Goal: Task Accomplishment & Management: Use online tool/utility

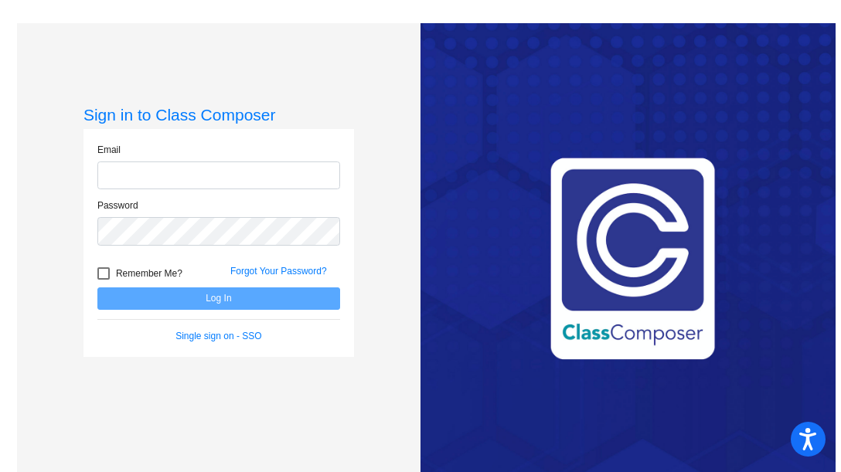
type input "[EMAIL_ADDRESS][DOMAIN_NAME]"
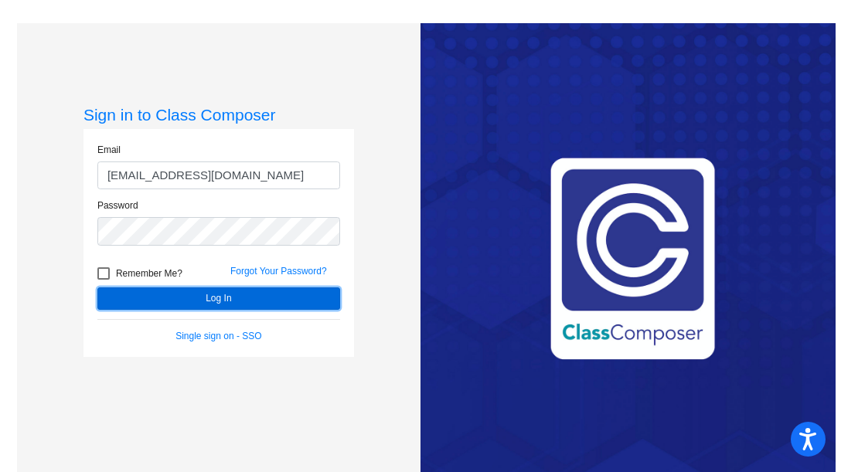
click at [216, 301] on button "Log In" at bounding box center [218, 298] width 243 height 22
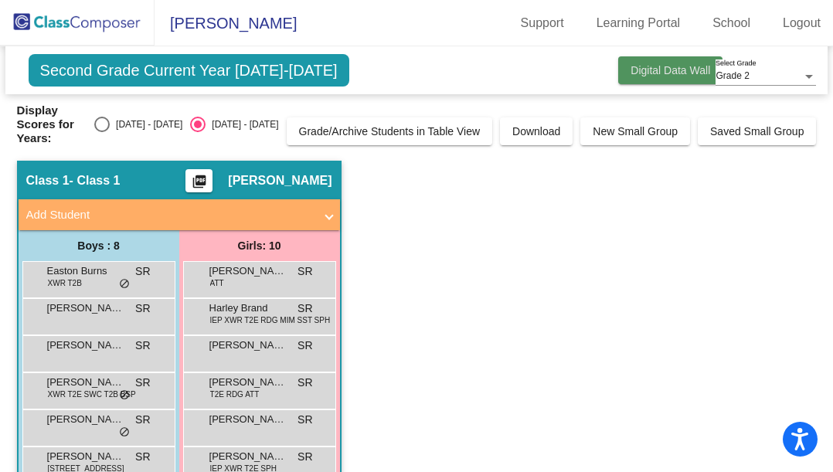
click at [643, 70] on span "Digital Data Wall" at bounding box center [670, 70] width 80 height 12
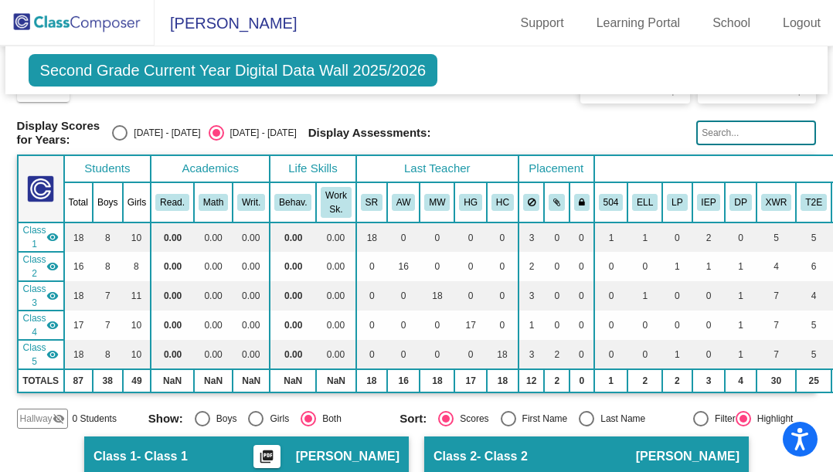
scroll to position [29, 0]
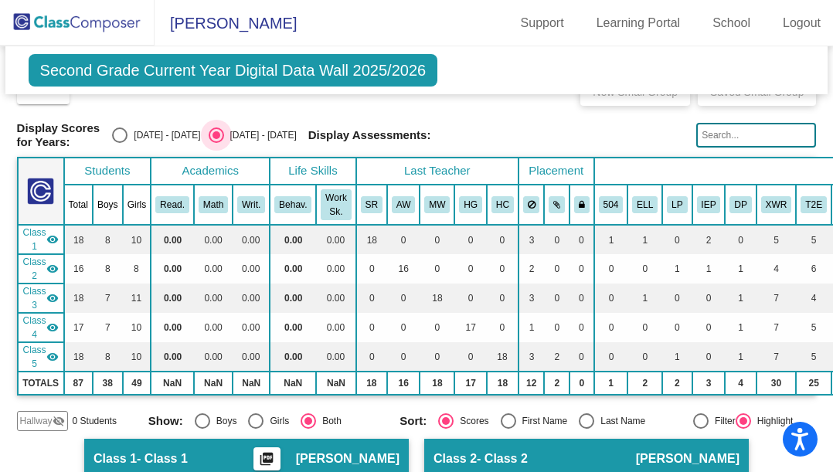
click at [224, 138] on div "Select an option" at bounding box center [216, 134] width 15 height 15
click at [216, 143] on input "[DATE] - [DATE]" at bounding box center [216, 143] width 1 height 1
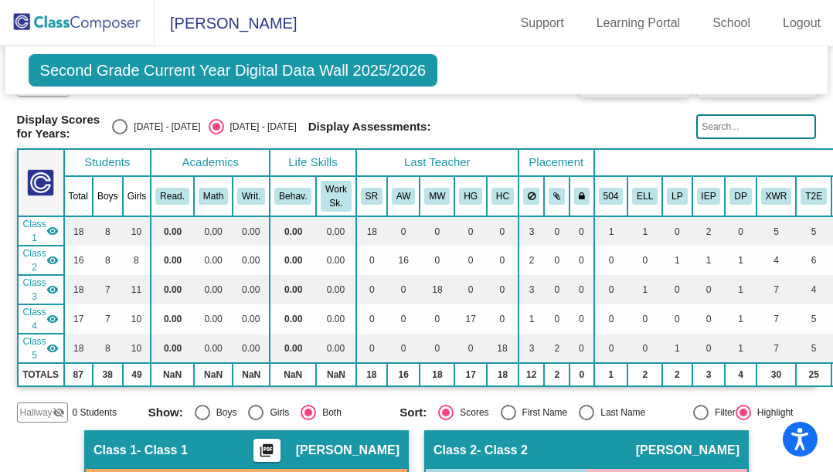
scroll to position [0, 0]
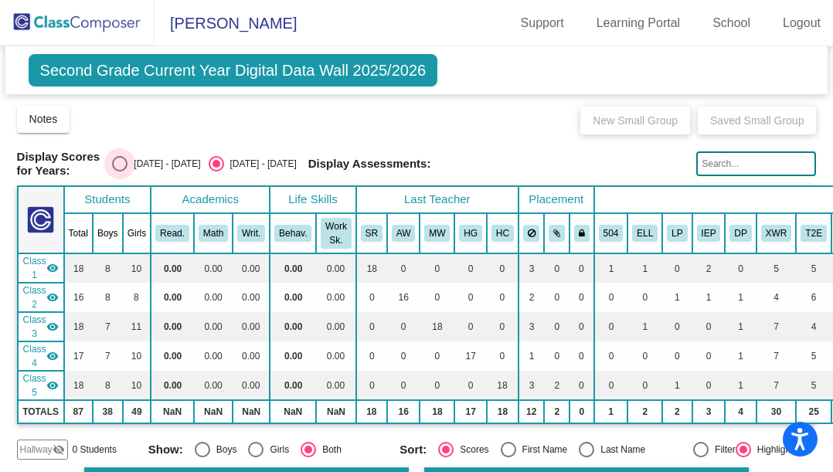
click at [127, 161] on div "Select an option" at bounding box center [119, 163] width 15 height 15
click at [120, 172] on input "[DATE] - [DATE]" at bounding box center [119, 172] width 1 height 1
radio input "true"
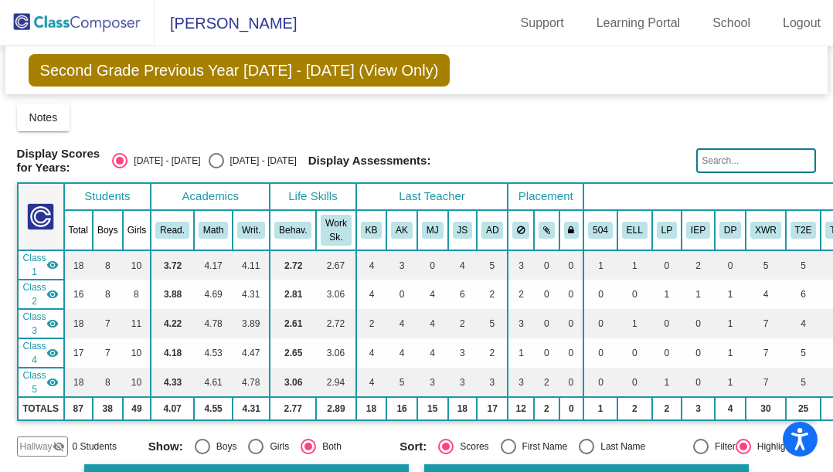
click at [55, 262] on mat-icon "visibility" at bounding box center [52, 265] width 12 height 12
click at [54, 265] on mat-icon "visibility_off" at bounding box center [52, 265] width 12 height 12
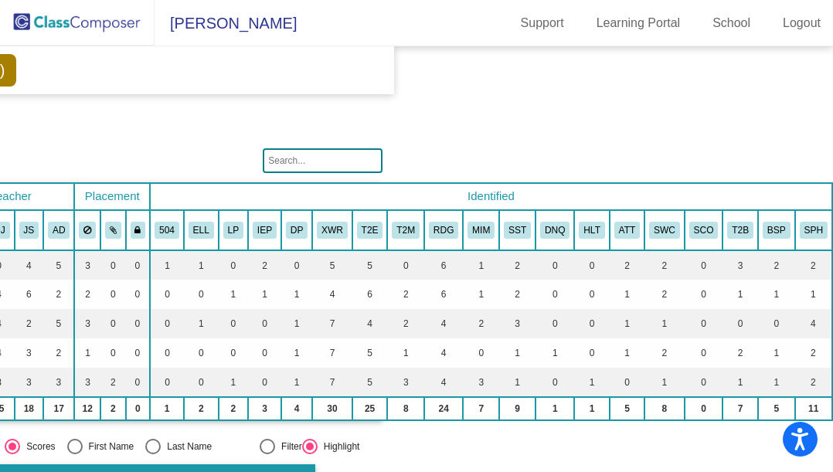
scroll to position [0, 436]
drag, startPoint x: 577, startPoint y: 431, endPoint x: 609, endPoint y: 421, distance: 33.2
click at [609, 421] on mat-sidenav-content "Grade 2 Select Grade Second Grade Previous Year [DATE] - [DATE] (View Only) Add…" at bounding box center [416, 259] width 833 height 426
drag, startPoint x: 664, startPoint y: 433, endPoint x: 593, endPoint y: 433, distance: 71.1
click at [596, 433] on mat-sidenav-content "Grade 2 Select Grade Second Grade Previous Year [DATE] - [DATE] (View Only) Add…" at bounding box center [416, 259] width 833 height 426
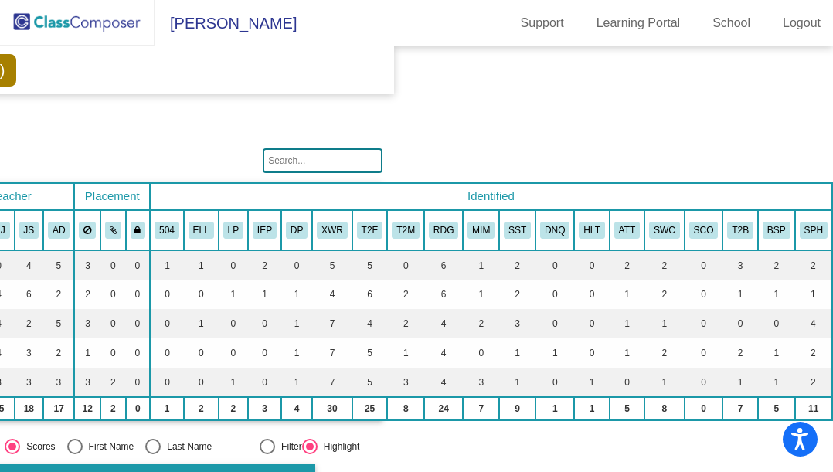
drag, startPoint x: 576, startPoint y: 464, endPoint x: 525, endPoint y: 465, distance: 51.0
click at [525, 465] on mat-sidenav-content "Grade 2 Select Grade Second Grade Previous Year [DATE] - [DATE] (View Only) Add…" at bounding box center [416, 259] width 833 height 426
drag, startPoint x: 405, startPoint y: 463, endPoint x: 338, endPoint y: 469, distance: 66.7
click at [338, 469] on mat-sidenav-content "Grade 2 Select Grade Second Grade Previous Year [DATE] - [DATE] (View Only) Add…" at bounding box center [416, 259] width 833 height 426
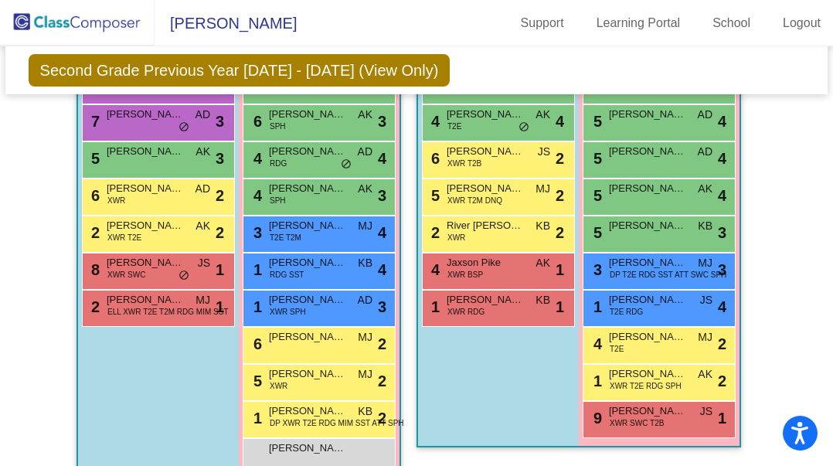
scroll to position [970, 0]
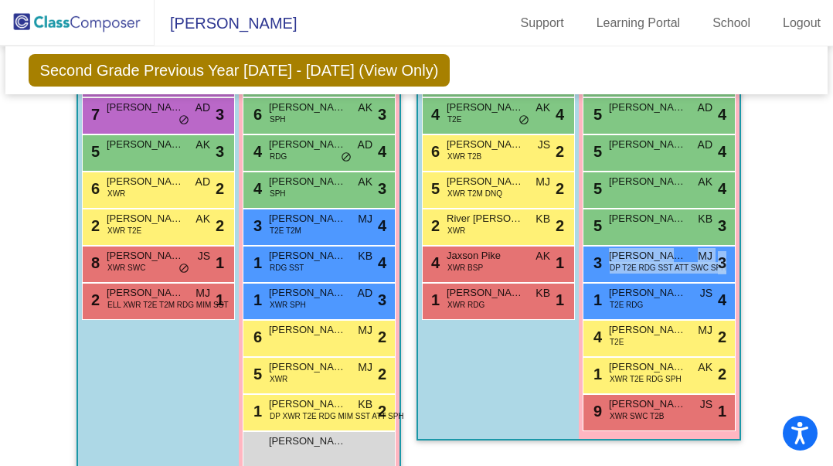
drag, startPoint x: 575, startPoint y: 280, endPoint x: 575, endPoint y: 290, distance: 10.8
click at [579, 290] on div "6 [PERSON_NAME] KB lock do_not_disturb_alt 3 5 [PERSON_NAME] AD lock do_not_dis…" at bounding box center [659, 245] width 161 height 371
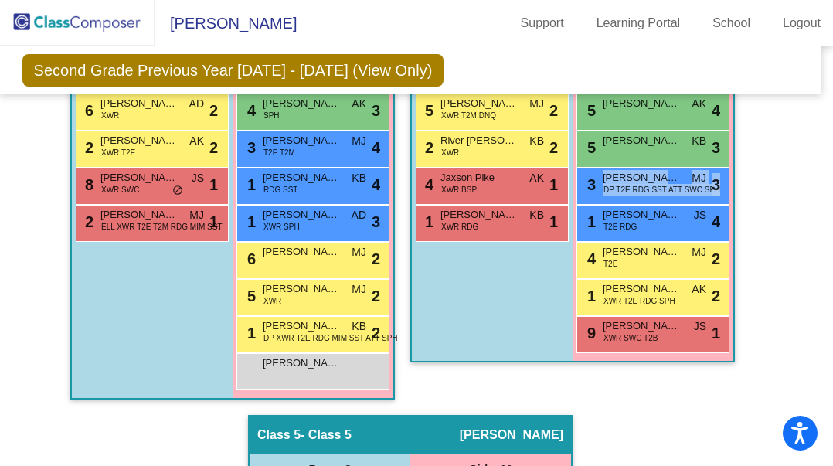
scroll to position [1042, 6]
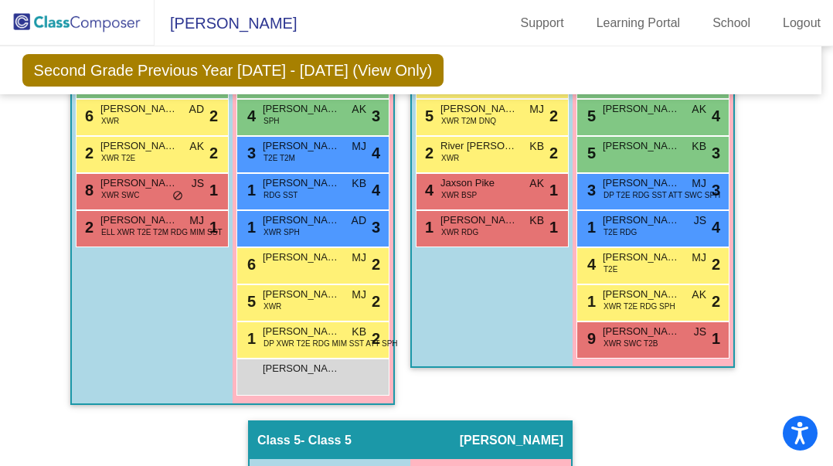
click at [786, 348] on div "Hallway - Hallway Class picture_as_pdf Add Student First Name Last Name Student…" at bounding box center [411, 153] width 800 height 1463
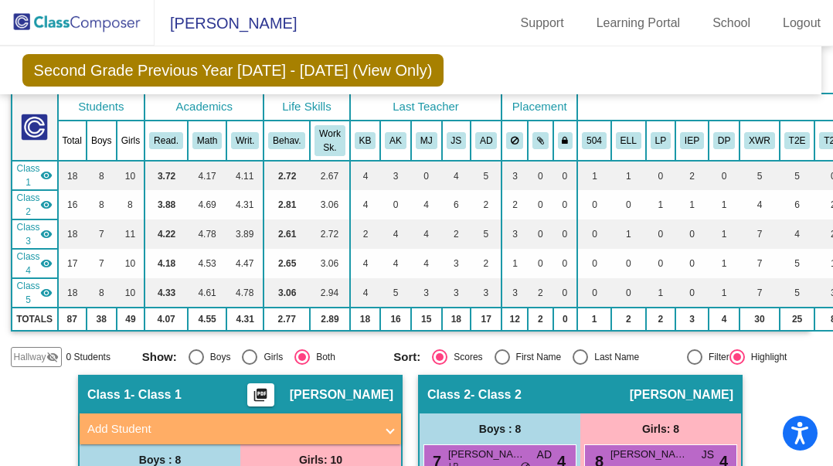
scroll to position [84, 6]
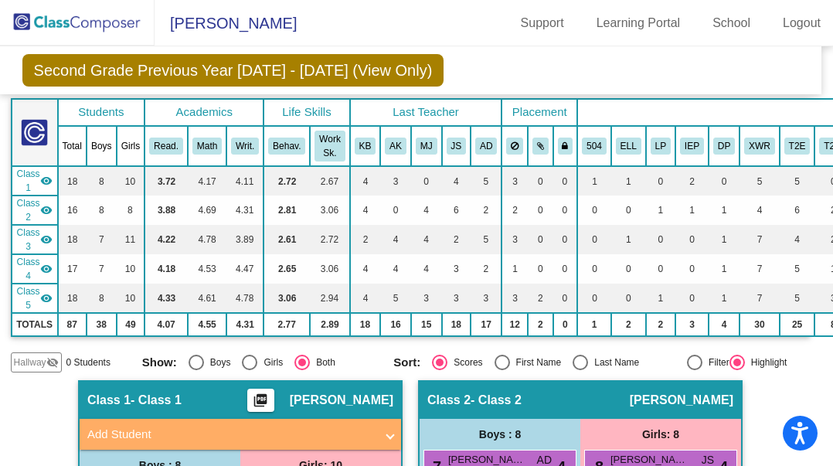
click at [116, 26] on img at bounding box center [77, 23] width 155 height 46
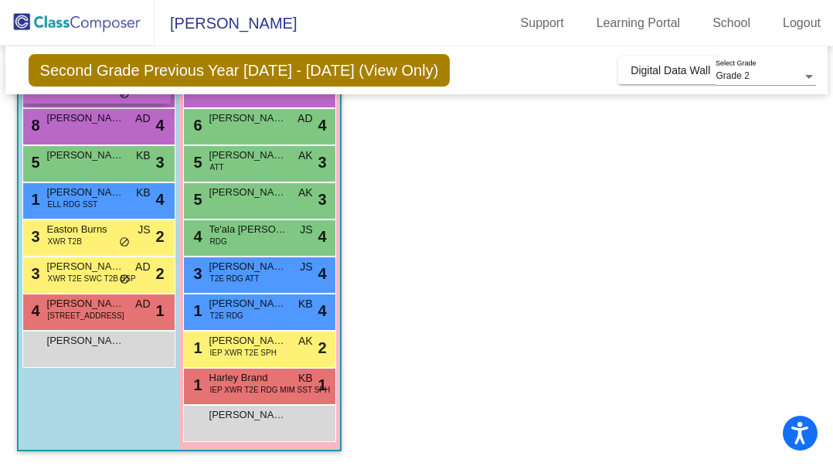
scroll to position [177, 0]
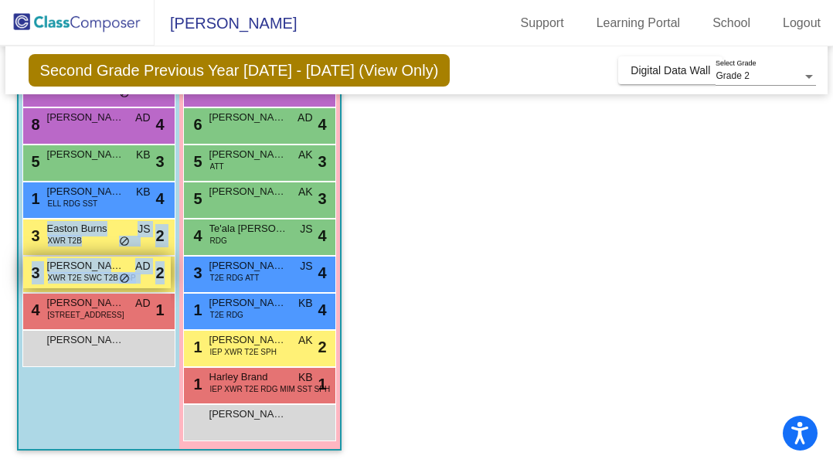
drag, startPoint x: 165, startPoint y: 241, endPoint x: 160, endPoint y: 276, distance: 35.2
click at [160, 276] on div "9 [PERSON_NAME] [PERSON_NAME] lock do_not_disturb_alt 4 8 [PERSON_NAME] AD lock…" at bounding box center [98, 218] width 153 height 297
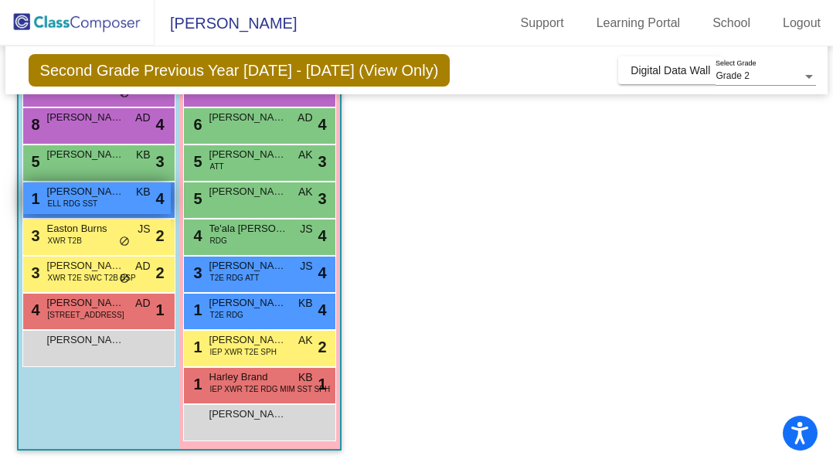
click at [80, 199] on span "ELL RDG SST" at bounding box center [73, 204] width 50 height 12
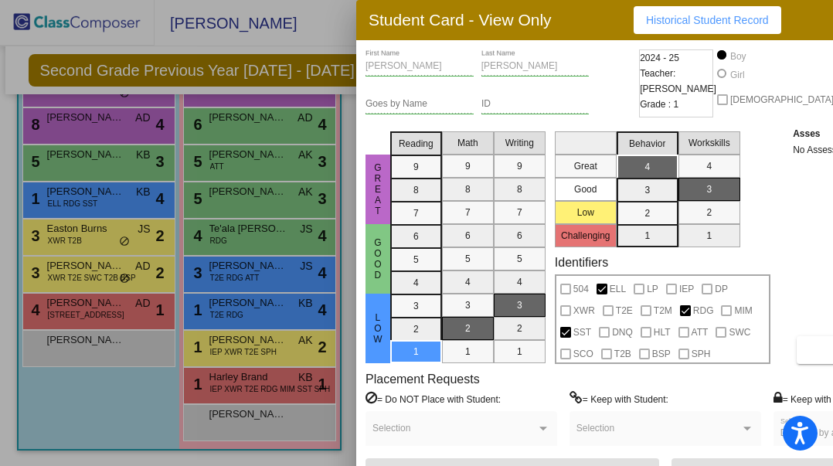
click at [333, 39] on div at bounding box center [416, 233] width 833 height 466
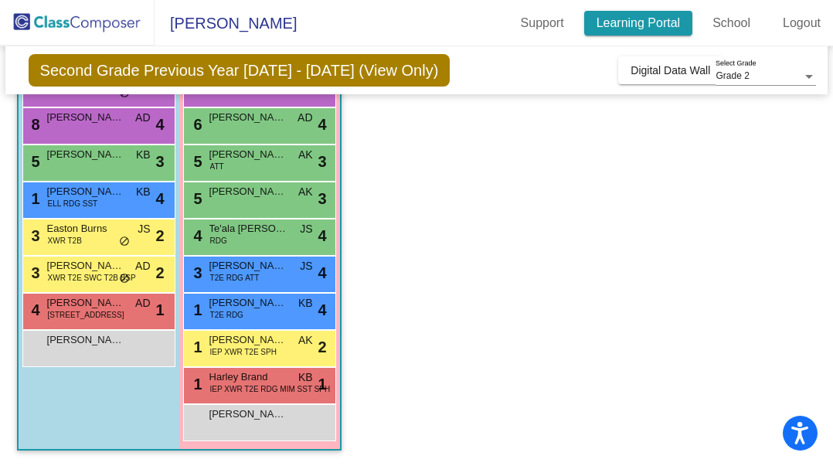
click at [662, 32] on link "Learning Portal" at bounding box center [638, 23] width 109 height 25
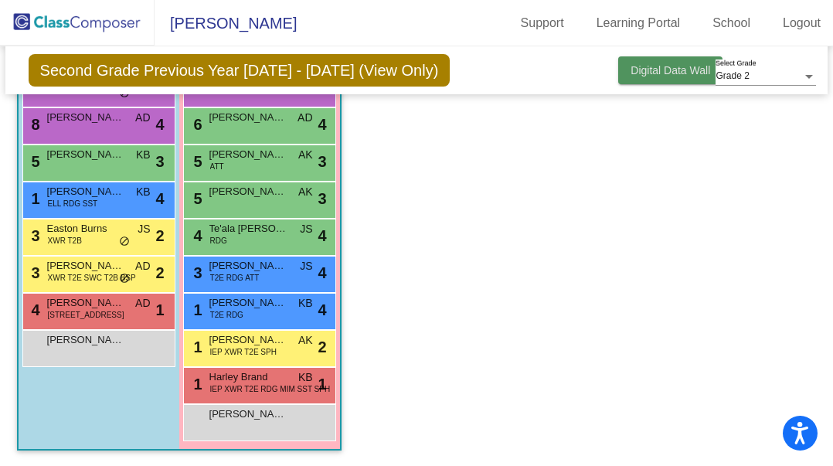
click at [665, 63] on button "Digital Data Wall" at bounding box center [670, 70] width 104 height 28
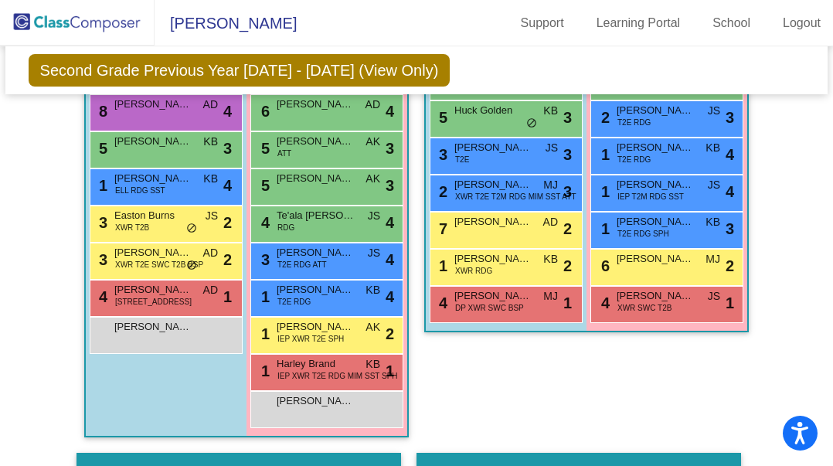
scroll to position [515, 0]
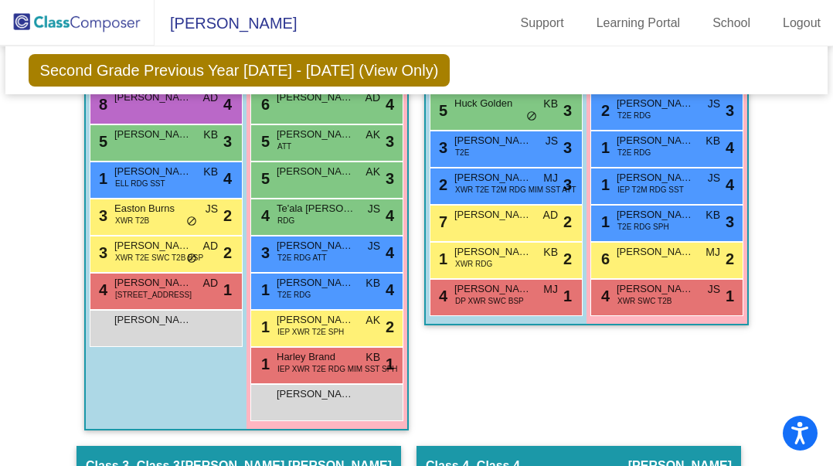
drag, startPoint x: 802, startPoint y: 396, endPoint x: 803, endPoint y: 311, distance: 85.0
drag, startPoint x: 792, startPoint y: 290, endPoint x: 792, endPoint y: 279, distance: 10.8
click at [545, 333] on app-classroom "Class 2 - Class 2 picture_as_pdf [PERSON_NAME] Add Student First Name Last Name…" at bounding box center [586, 145] width 324 height 391
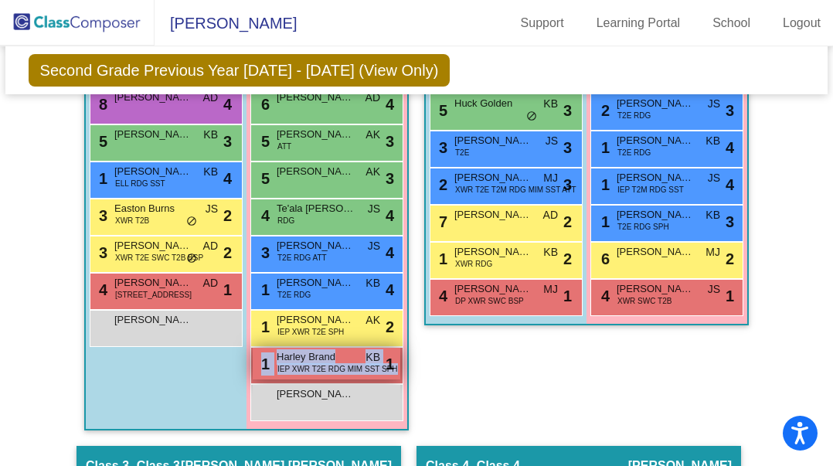
click at [382, 348] on div "1 Harley Brand IEP XWR T2E RDG MIM SST SPH KB lock do_not_disturb_alt 1" at bounding box center [327, 364] width 148 height 32
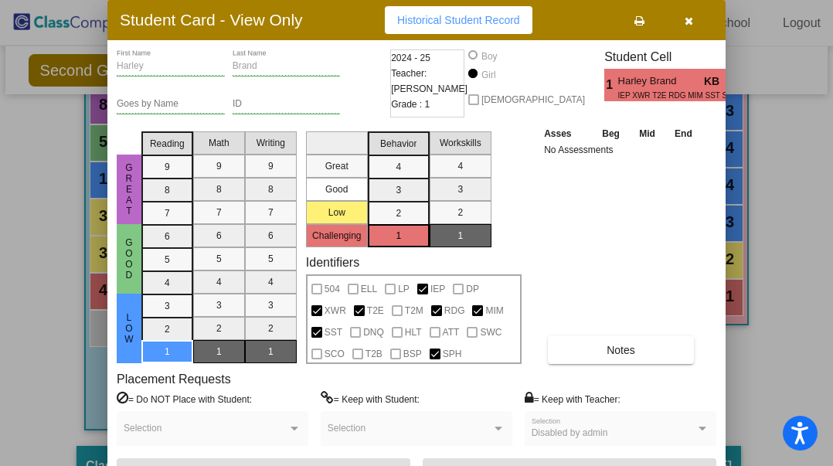
click at [60, 367] on div at bounding box center [416, 233] width 833 height 466
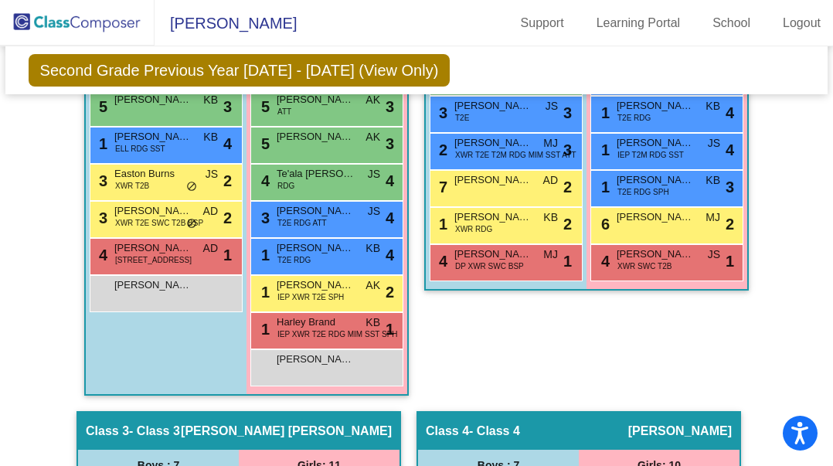
drag, startPoint x: 122, startPoint y: 355, endPoint x: 122, endPoint y: 369, distance: 14.7
click at [0, 0] on div "Boys : 8 9 [PERSON_NAME] [PERSON_NAME] lock do_not_disturb_alt 4 8 [PERSON_NAME…" at bounding box center [0, 0] width 0 height 0
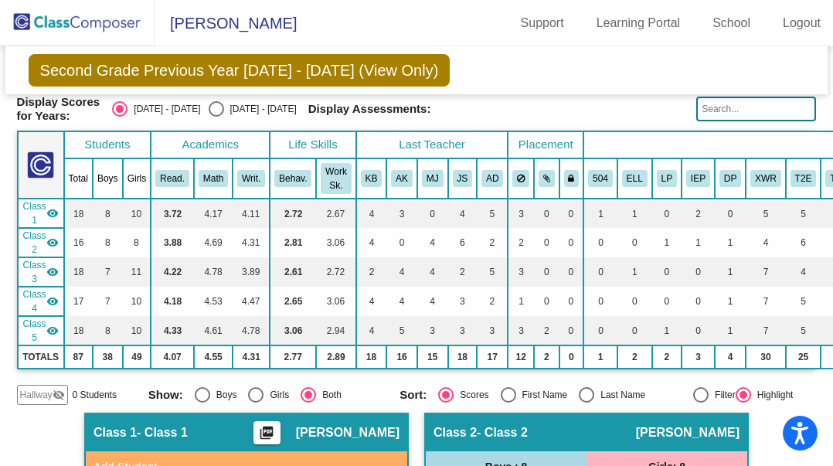
scroll to position [0, 0]
